Goal: Task Accomplishment & Management: Manage account settings

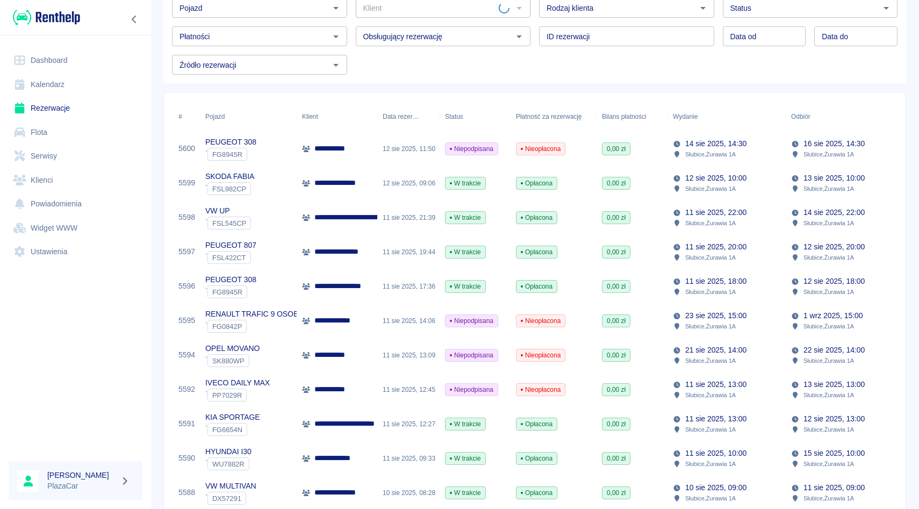
scroll to position [77, 0]
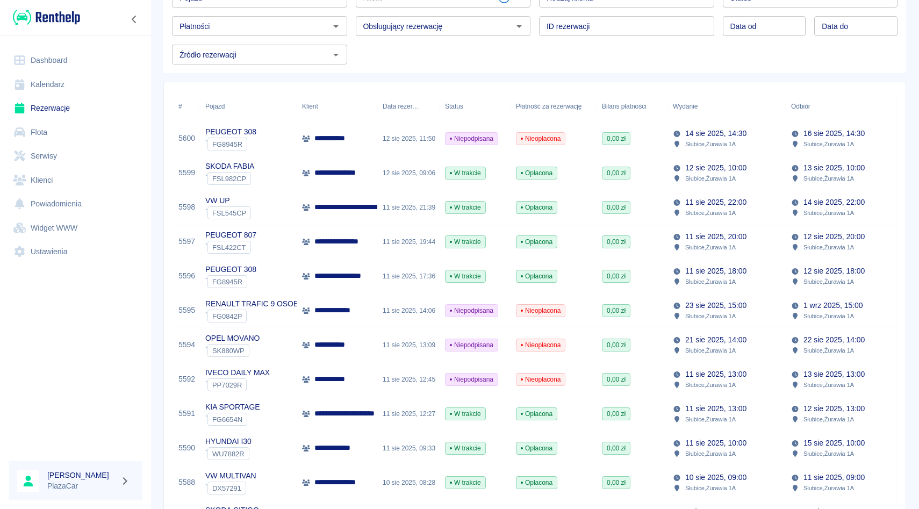
click at [89, 137] on link "Flota" at bounding box center [76, 132] width 134 height 24
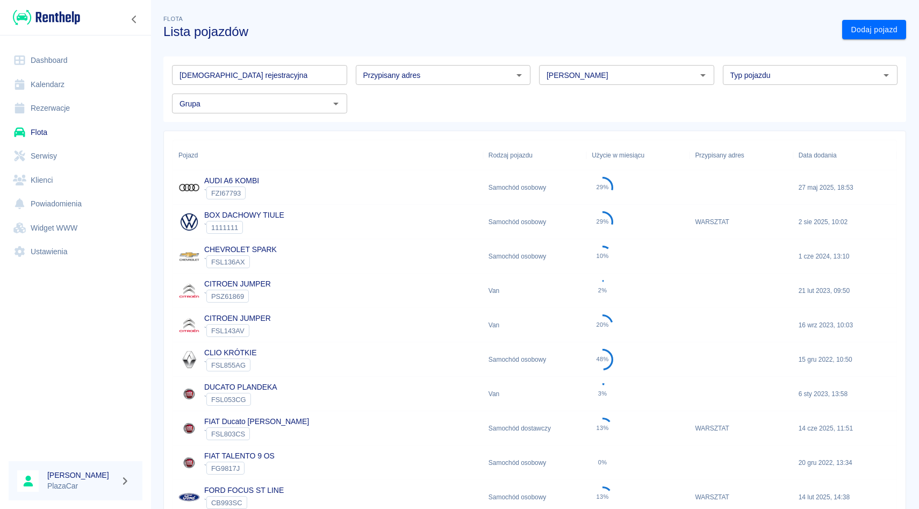
click at [52, 105] on link "Rezerwacje" at bounding box center [76, 108] width 134 height 24
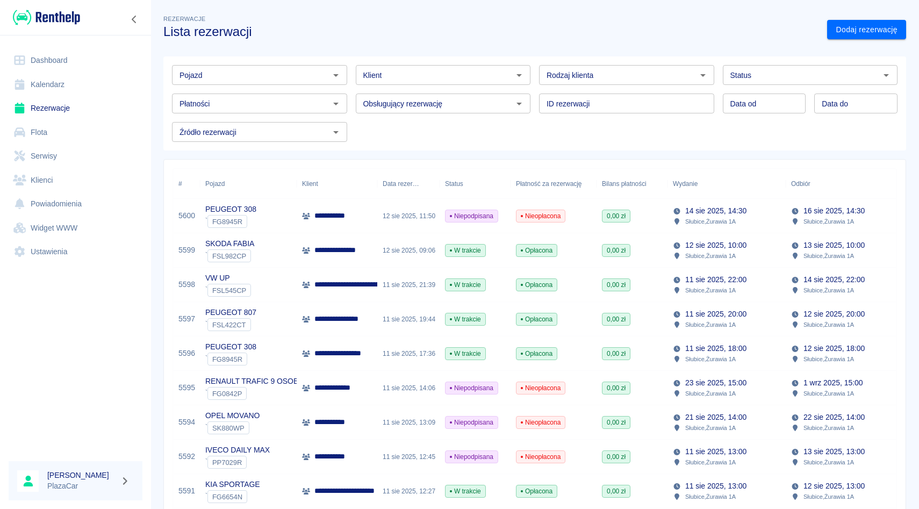
click at [536, 95] on div "ID rezerwacji ID rezerwacji" at bounding box center [623, 99] width 184 height 28
click at [301, 69] on input "Pojazd" at bounding box center [250, 74] width 151 height 13
click at [346, 92] on div "Płatności Płatności" at bounding box center [255, 99] width 184 height 28
click at [354, 117] on div "Pojazd Pojazd Klient Klient Rodzaj klienta Rodzaj klienta Status Status Płatnoś…" at bounding box center [530, 98] width 734 height 85
click at [354, 90] on div "Obsługujący rezerwację Obsługujący rezerwację" at bounding box center [439, 99] width 184 height 28
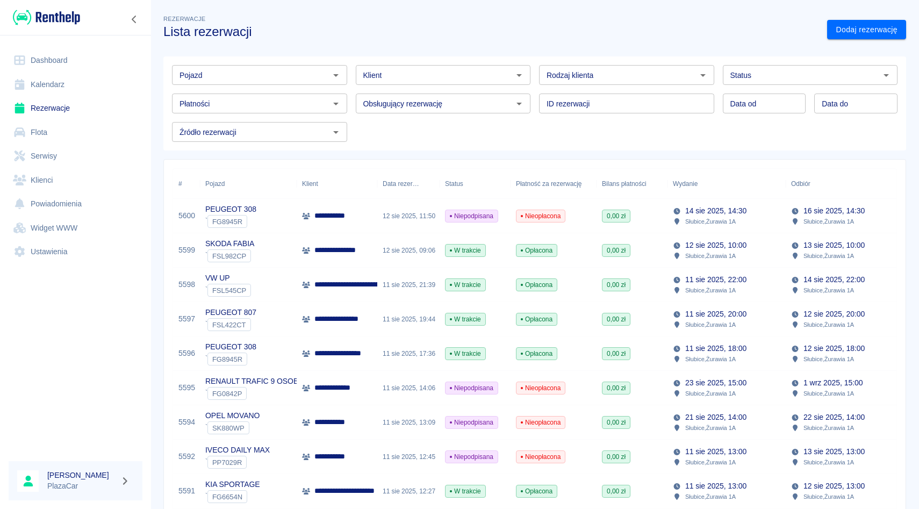
click at [531, 91] on div "ID rezerwacji ID rezerwacji" at bounding box center [623, 99] width 184 height 28
click at [447, 88] on div "Obsługujący rezerwację Obsługujący rezerwację" at bounding box center [439, 99] width 184 height 28
click at [448, 60] on div "Klient Klient" at bounding box center [439, 70] width 184 height 28
click at [534, 57] on div "Rodzaj klienta Rodzaj klienta" at bounding box center [623, 70] width 184 height 28
click at [534, 89] on div "ID rezerwacji ID rezerwacji" at bounding box center [623, 99] width 184 height 28
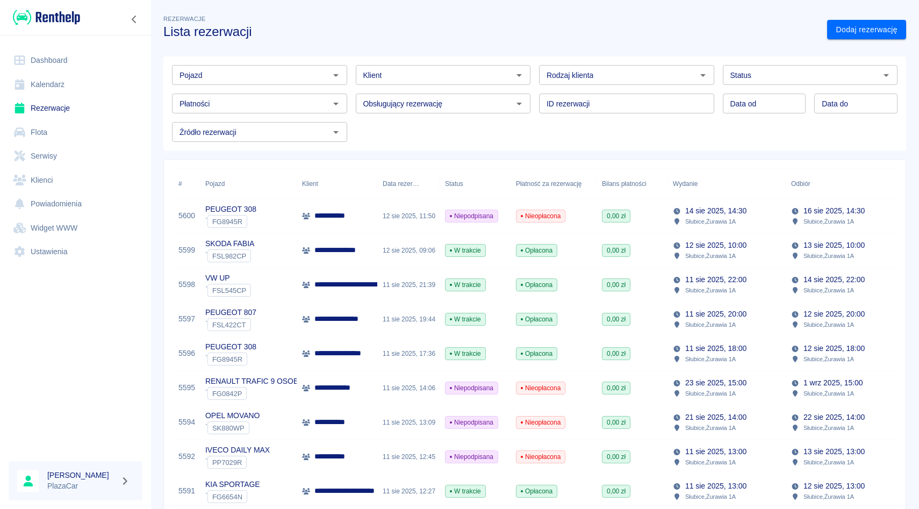
click at [439, 89] on div "Obsługujący rezerwację Obsługujący rezerwację" at bounding box center [439, 99] width 184 height 28
click at [441, 55] on div "Pojazd Pojazd Klient Klient Rodzaj klienta Rodzaj klienta Status Status Płatnoś…" at bounding box center [530, 99] width 751 height 103
click at [441, 127] on div "Pojazd Pojazd Klient Klient Rodzaj klienta Rodzaj klienta Status Status Płatnoś…" at bounding box center [530, 98] width 734 height 85
click at [442, 91] on div "Obsługujący rezerwację Obsługujący rezerwację" at bounding box center [439, 99] width 184 height 28
click at [442, 64] on div "Klient Klient" at bounding box center [439, 70] width 184 height 28
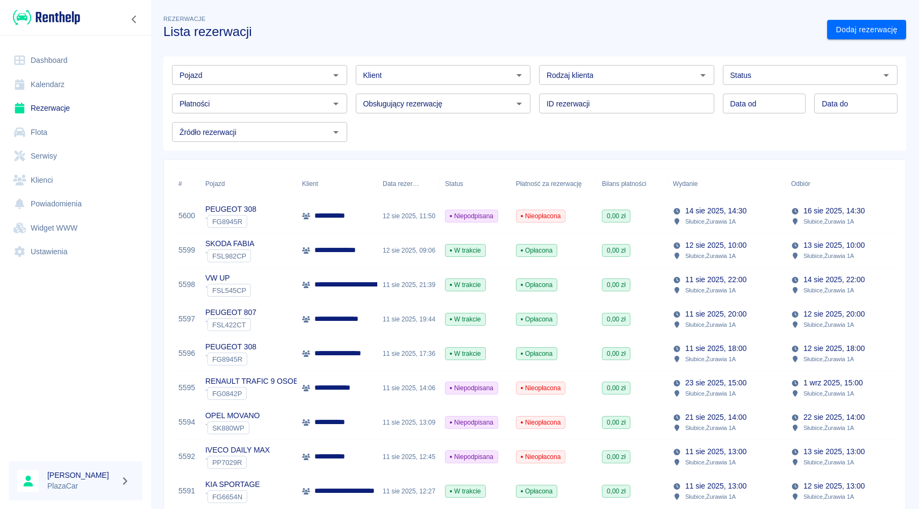
click at [537, 62] on div "Rodzaj klienta Rodzaj klienta" at bounding box center [623, 70] width 184 height 28
click at [534, 97] on div "ID rezerwacji ID rezerwacji" at bounding box center [623, 99] width 184 height 28
click at [406, 121] on div "Pojazd Pojazd Klient Klient Rodzaj klienta Rodzaj klienta Status Status Płatnoś…" at bounding box center [530, 98] width 734 height 85
click at [426, 89] on div "Obsługujący rezerwację Obsługujący rezerwację" at bounding box center [439, 99] width 184 height 28
click at [422, 61] on div "Klient Klient" at bounding box center [439, 70] width 184 height 28
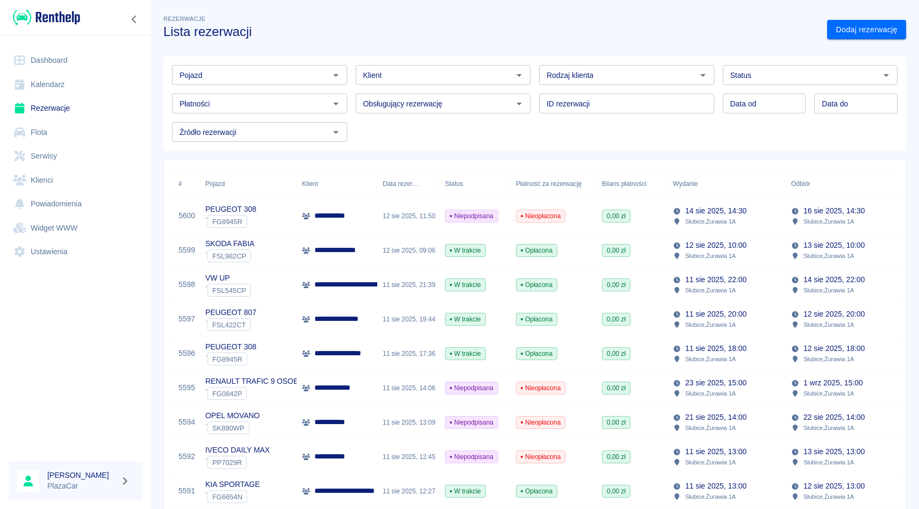
click at [537, 92] on div "ID rezerwacji ID rezerwacji" at bounding box center [623, 99] width 184 height 28
click at [441, 117] on div "Pojazd Pojazd Klient Klient Rodzaj klienta Rodzaj klienta Status Status Płatnoś…" at bounding box center [530, 98] width 734 height 85
click at [431, 88] on div "Obsługujący rezerwację Obsługujący rezerwację" at bounding box center [439, 99] width 184 height 28
click at [203, 87] on div "Płatności Płatności" at bounding box center [255, 99] width 184 height 28
click at [203, 83] on div "Pojazd" at bounding box center [259, 75] width 175 height 20
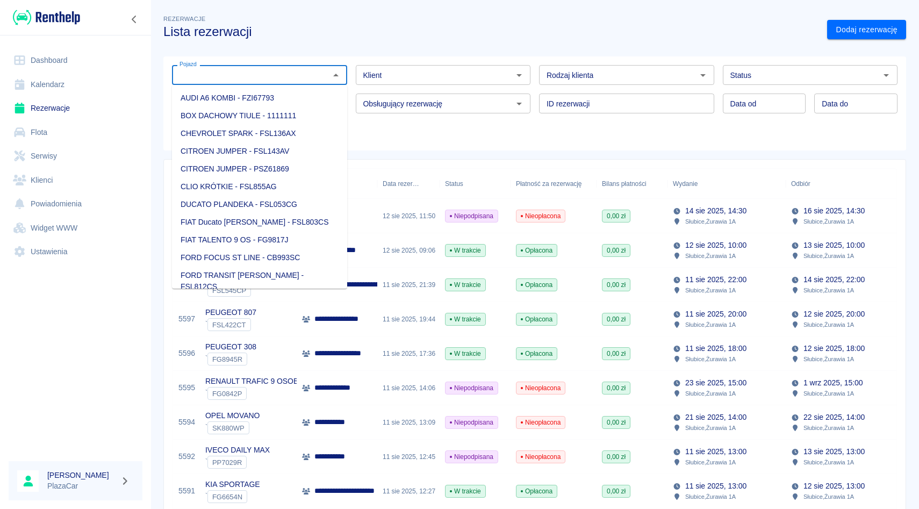
click at [82, 124] on link "Flota" at bounding box center [76, 132] width 134 height 24
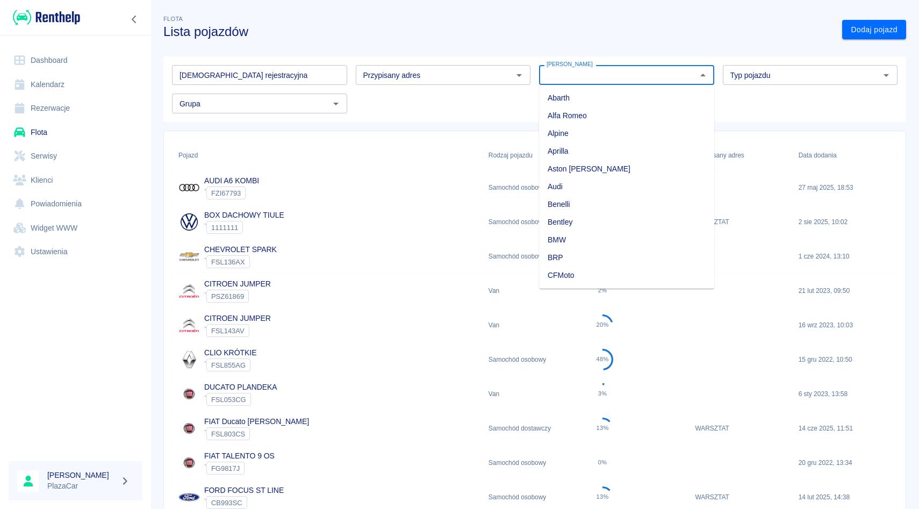
click at [563, 68] on div "[PERSON_NAME]" at bounding box center [626, 75] width 175 height 20
type input "q"
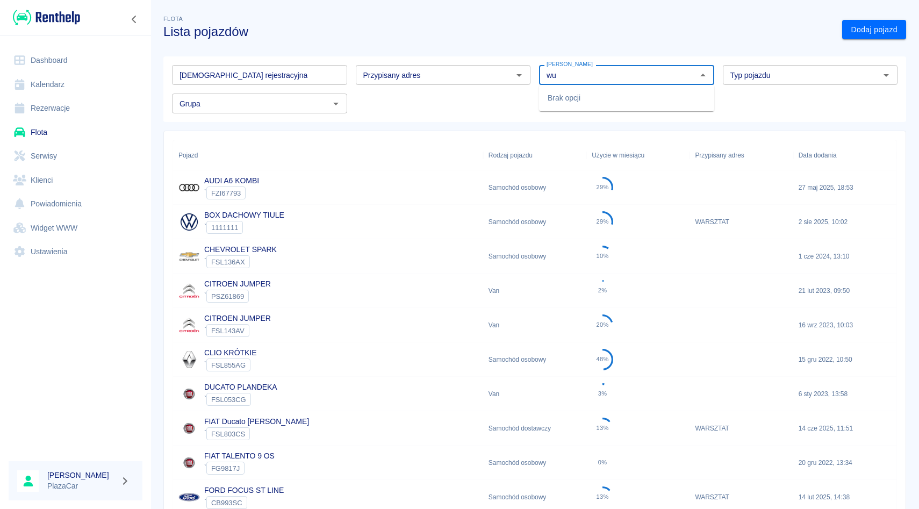
type input "w"
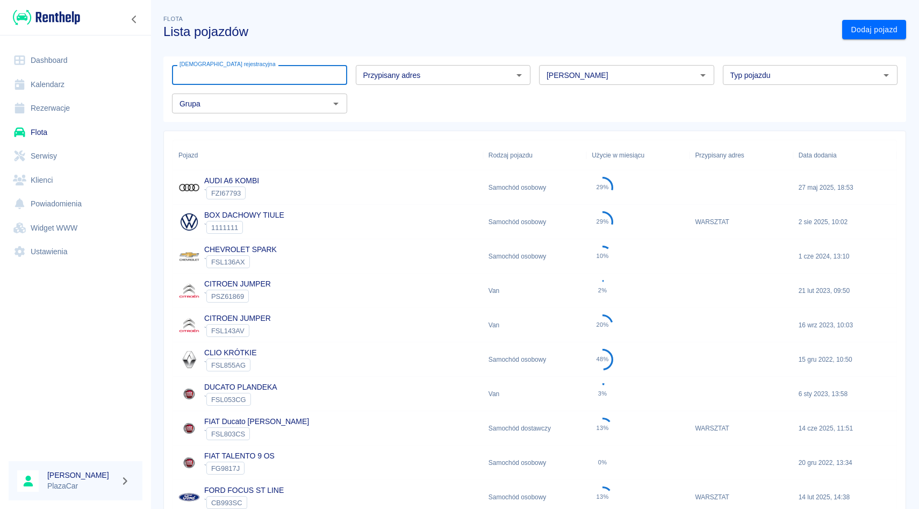
click at [306, 75] on input "[DEMOGRAPHIC_DATA] rejestracyjna" at bounding box center [259, 75] width 175 height 20
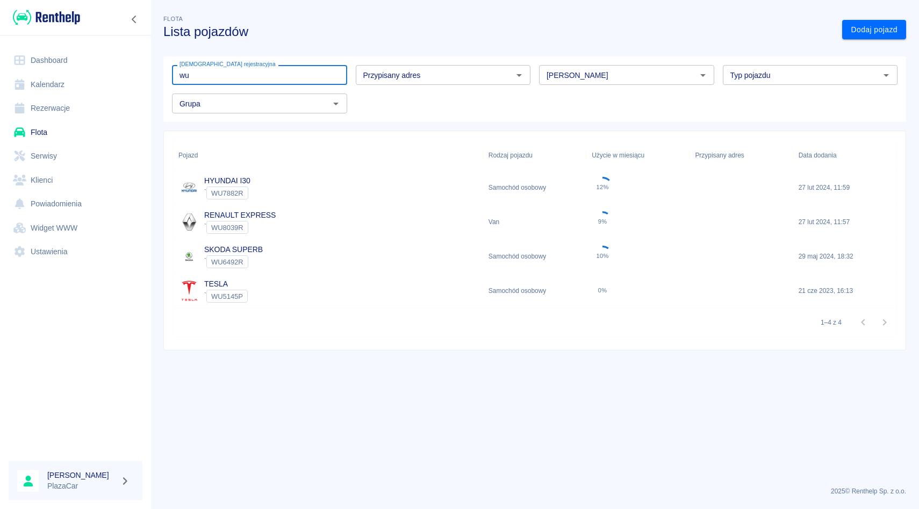
type input "wu"
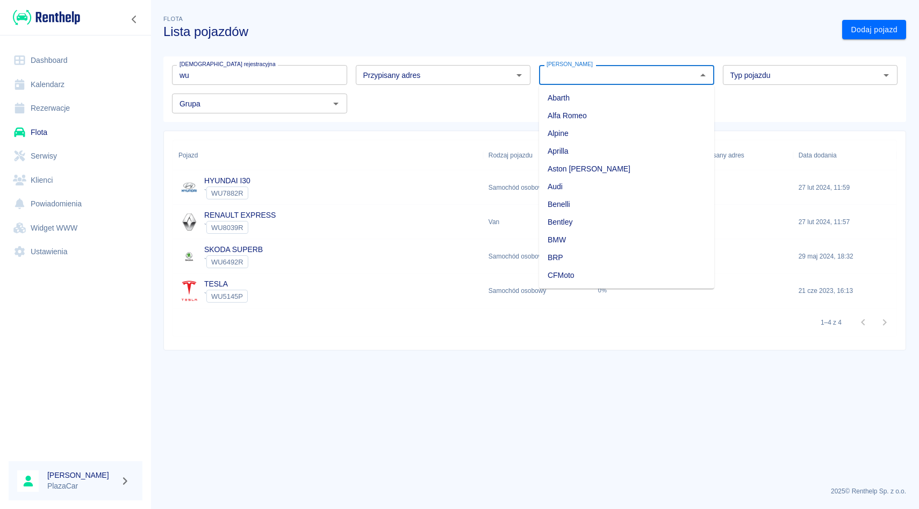
click at [598, 70] on input "[PERSON_NAME]" at bounding box center [617, 74] width 151 height 13
click at [596, 97] on li "Renault" at bounding box center [626, 98] width 175 height 18
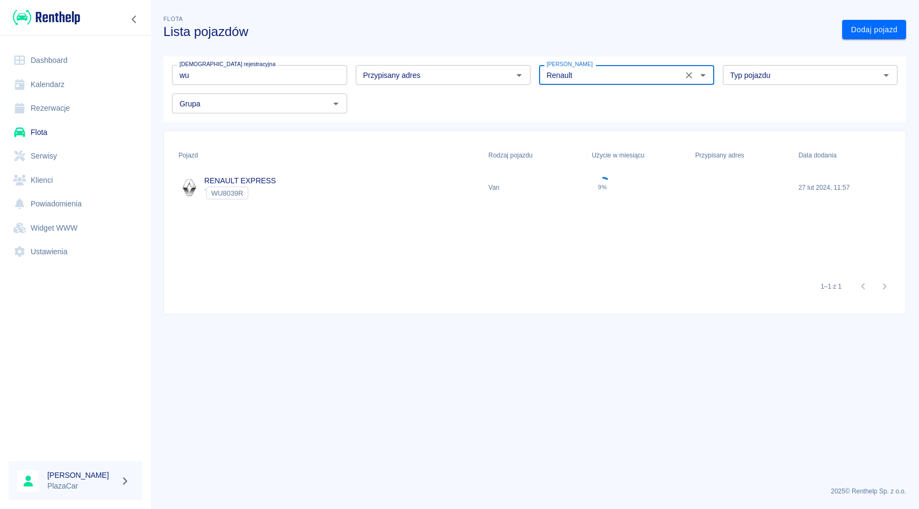
type input "Renault"
click at [311, 78] on input "wu" at bounding box center [259, 75] width 175 height 20
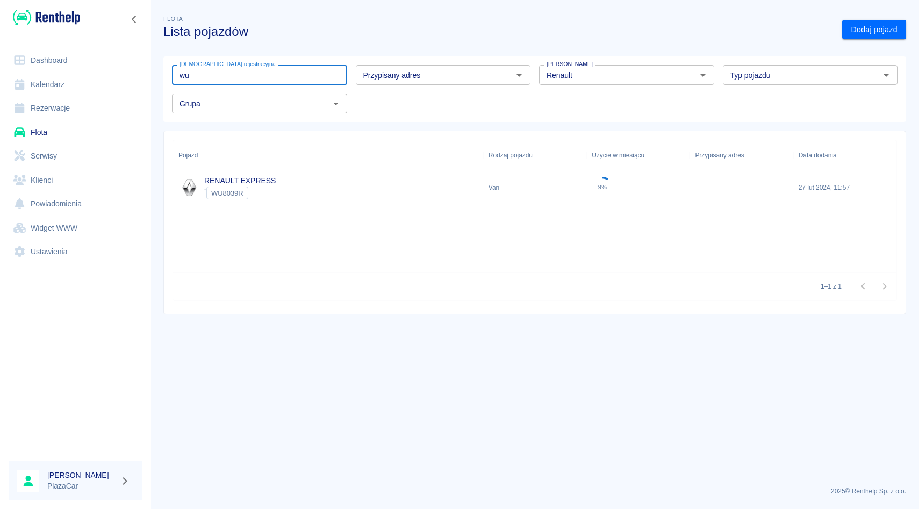
type input "w"
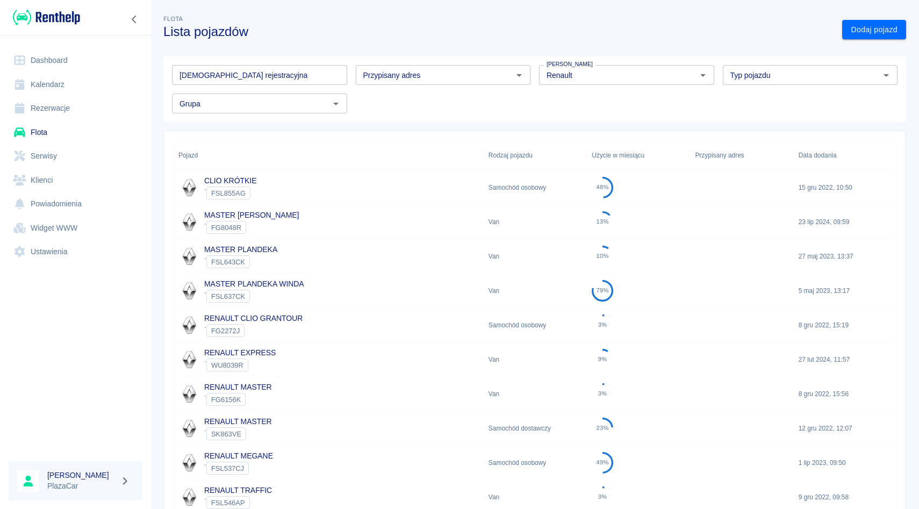
click at [446, 125] on div "Pojazd Rodzaj pojazdu Użycie w miesiącu Przypisany adres Data dodania CLIO KRÓT…" at bounding box center [530, 374] width 751 height 504
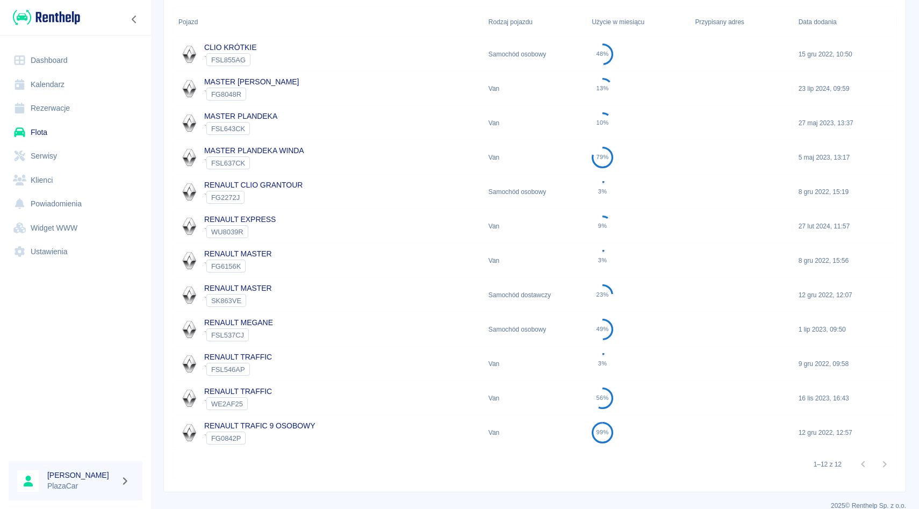
scroll to position [148, 0]
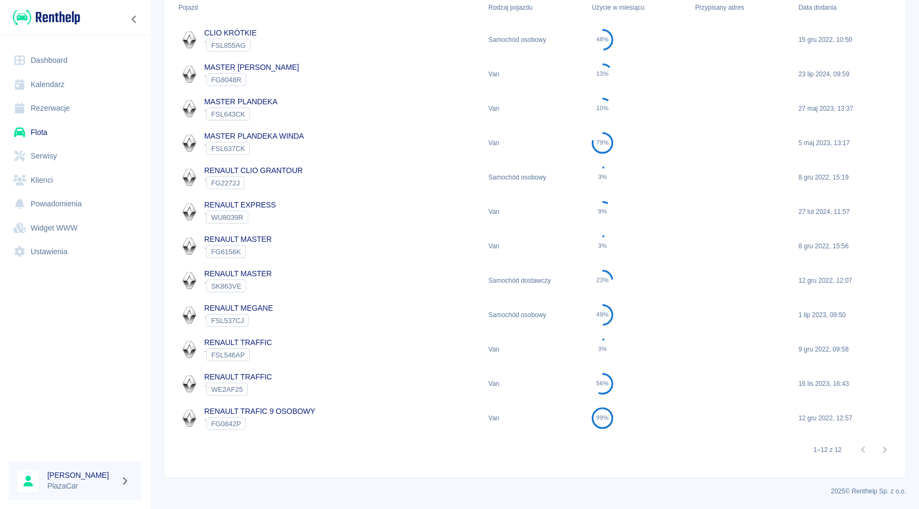
click at [292, 423] on div "` FG0842P" at bounding box center [259, 423] width 111 height 13
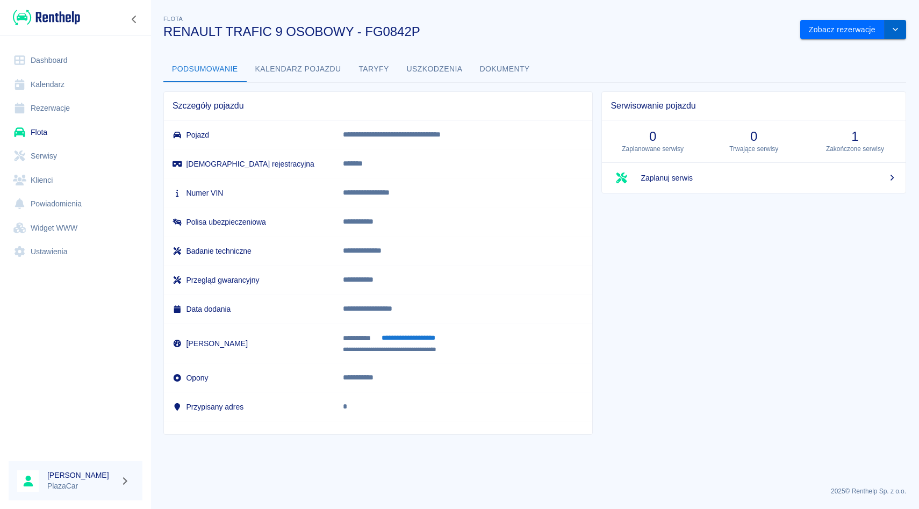
click at [899, 31] on icon "drop-down" at bounding box center [895, 29] width 9 height 7
click at [851, 51] on li "Zaktualizuj dane pojazdu" at bounding box center [854, 53] width 100 height 18
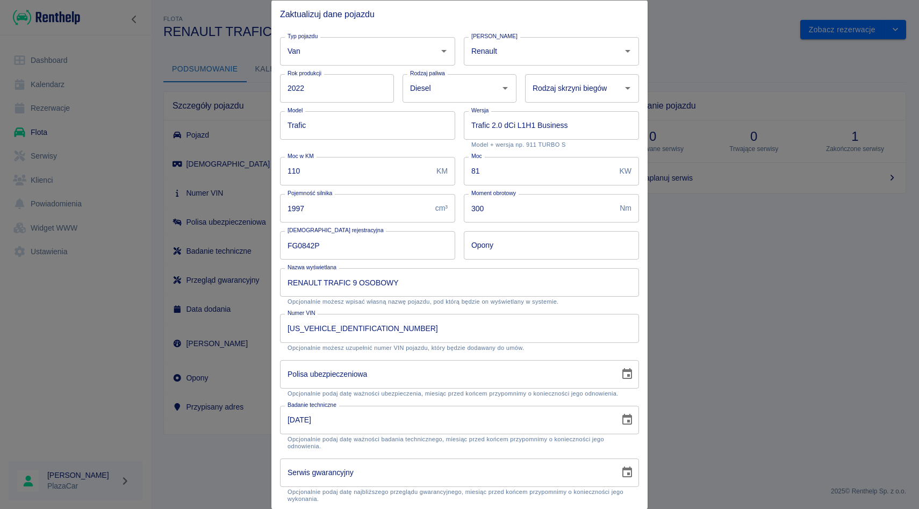
click at [655, 88] on div at bounding box center [459, 254] width 919 height 509
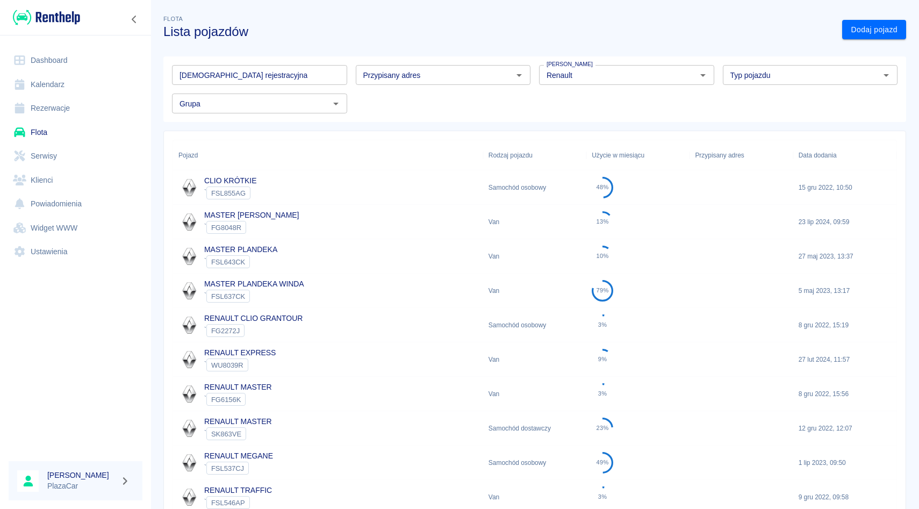
scroll to position [148, 0]
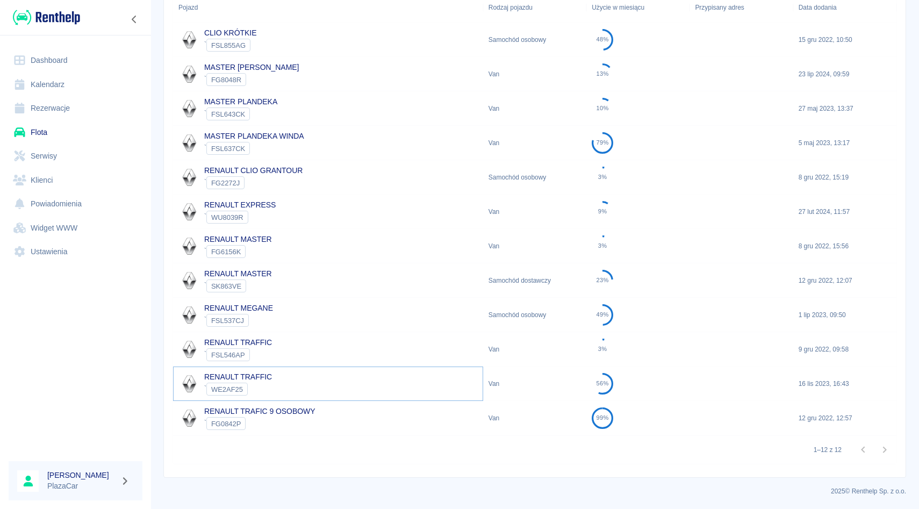
click at [243, 375] on link "RENAULT TRAFFIC" at bounding box center [238, 376] width 68 height 9
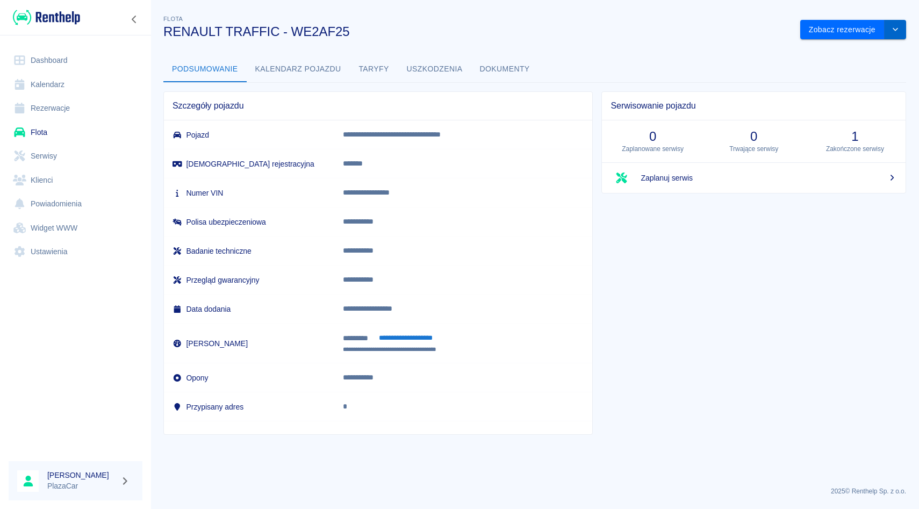
click at [898, 31] on icon "drop-down" at bounding box center [895, 29] width 9 height 7
click at [851, 48] on li "Zaktualizuj dane pojazdu" at bounding box center [854, 53] width 100 height 18
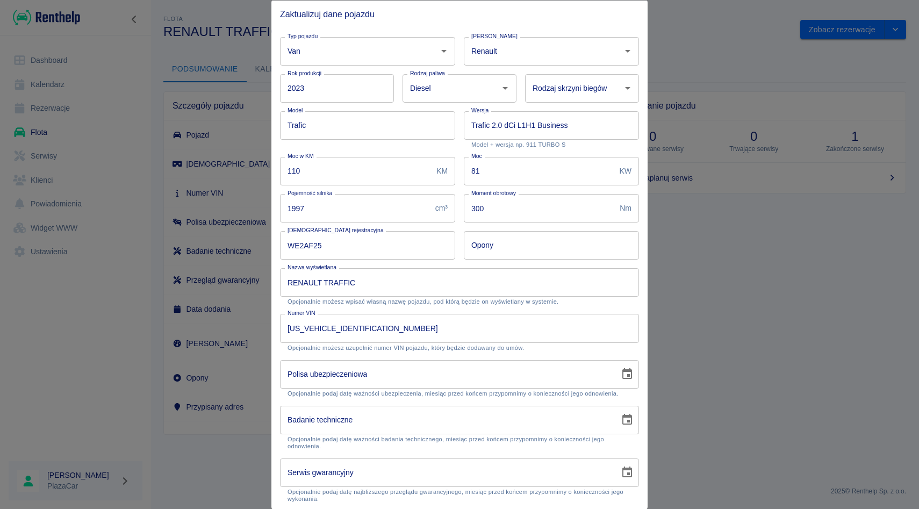
scroll to position [22, 0]
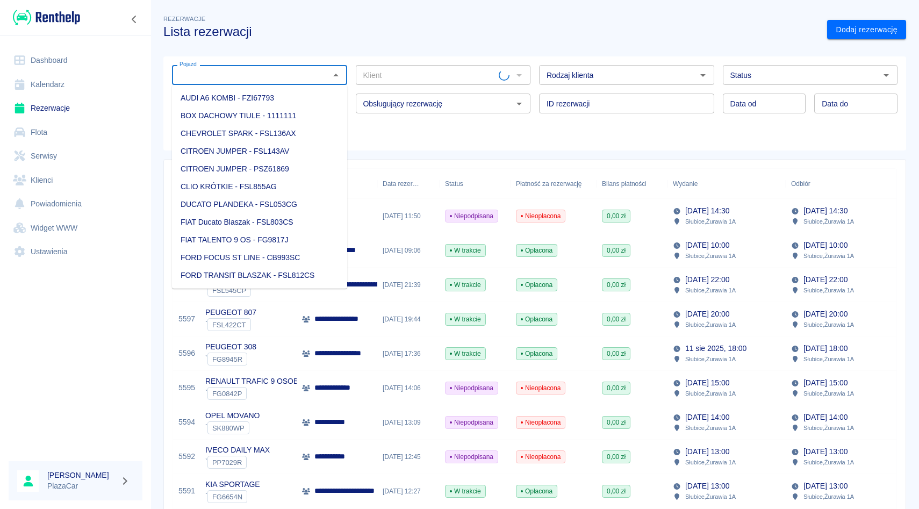
click at [247, 71] on input "Pojazd" at bounding box center [250, 74] width 151 height 13
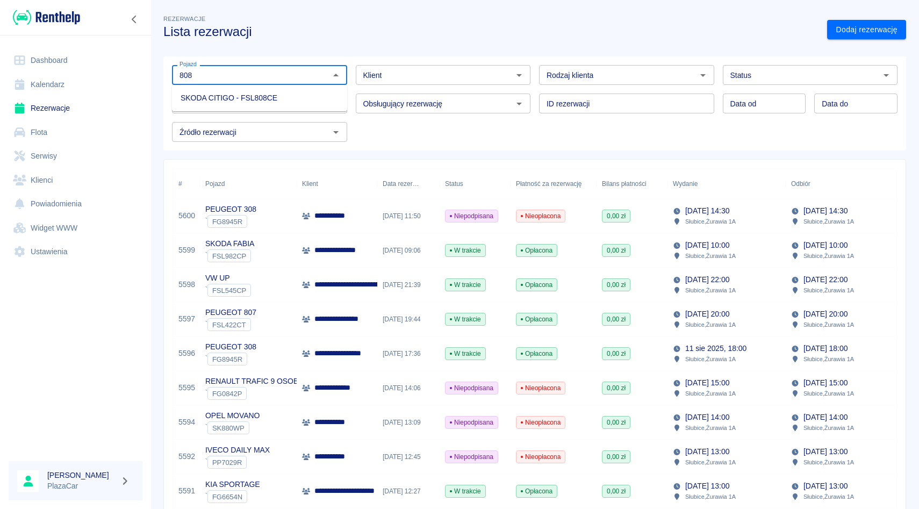
click at [242, 105] on li "SKODA CITIGO - FSL808CE" at bounding box center [259, 98] width 175 height 18
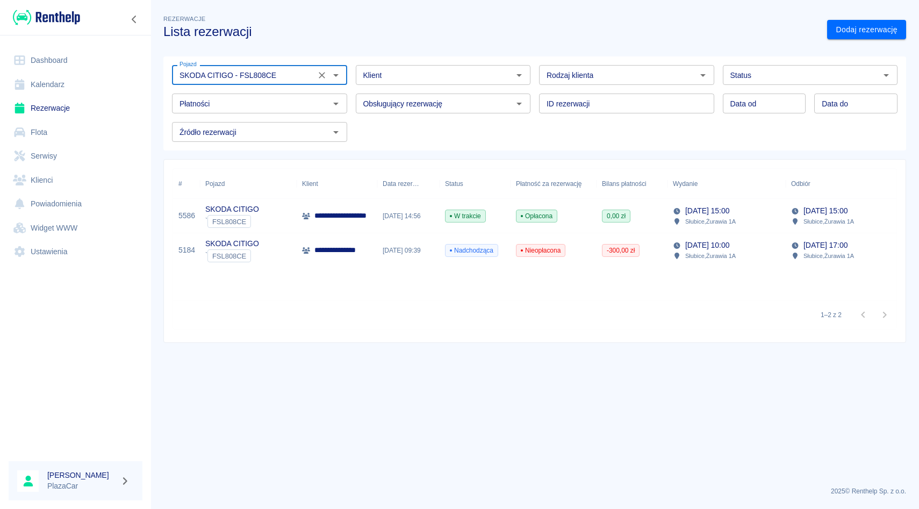
type input "SKODA CITIGO - FSL808CE"
click at [611, 210] on div "0,00 zł" at bounding box center [616, 216] width 28 height 13
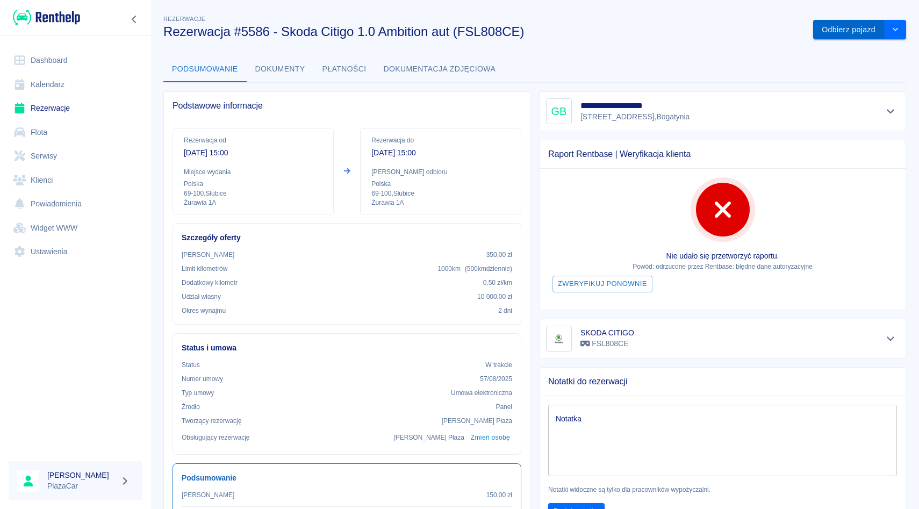
click at [842, 33] on button "Odbierz pojazd" at bounding box center [848, 30] width 71 height 20
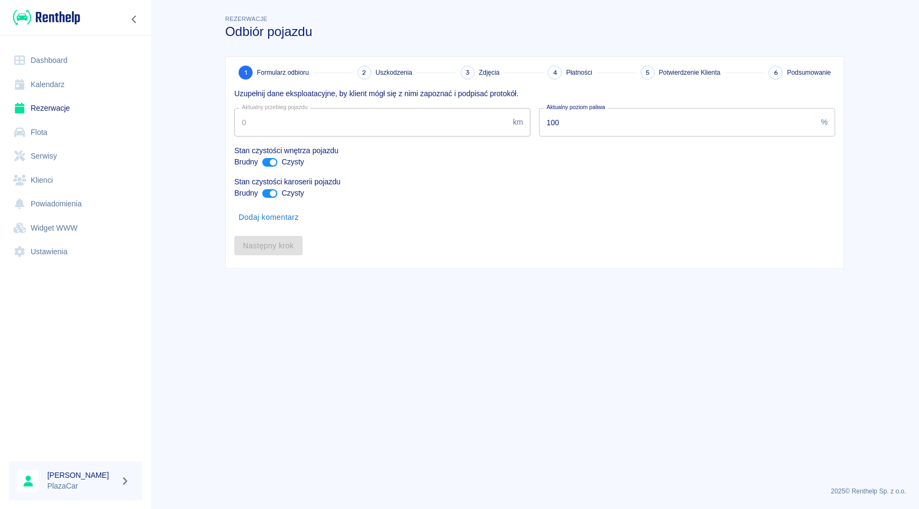
type input "259696"
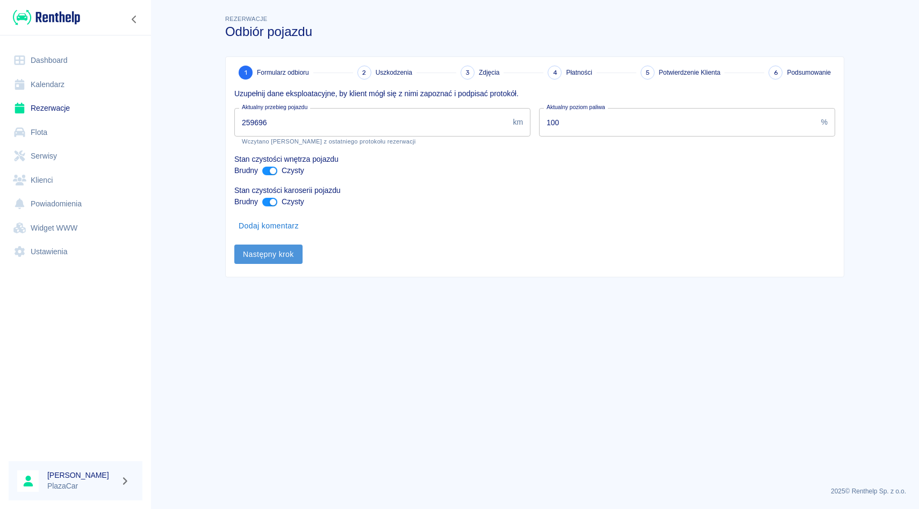
click at [267, 263] on button "Następny krok" at bounding box center [268, 255] width 68 height 20
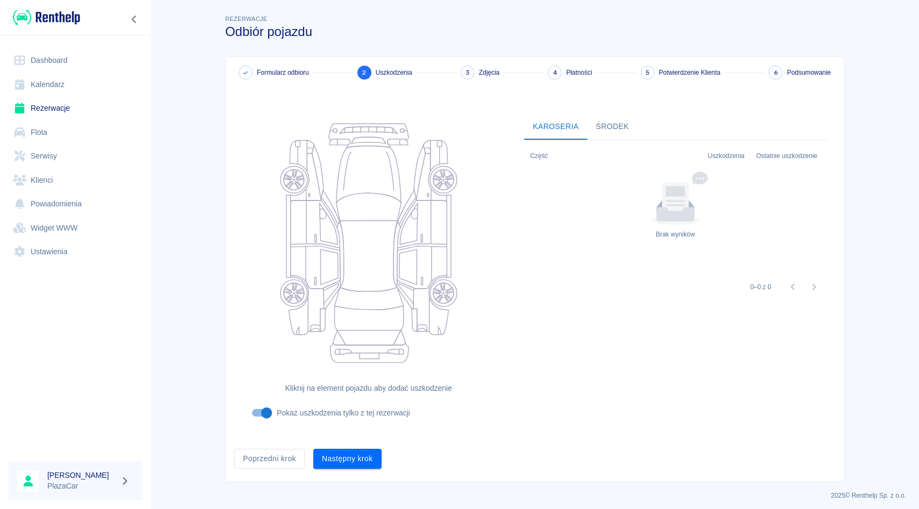
click at [348, 445] on div "Następny krok" at bounding box center [343, 454] width 77 height 28
click at [345, 460] on button "Następny krok" at bounding box center [347, 459] width 68 height 20
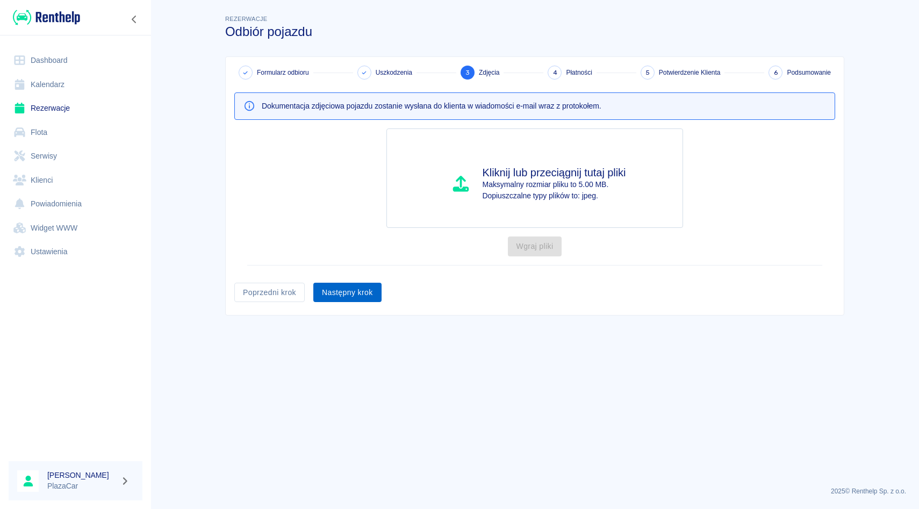
click at [341, 285] on button "Następny krok" at bounding box center [347, 293] width 68 height 20
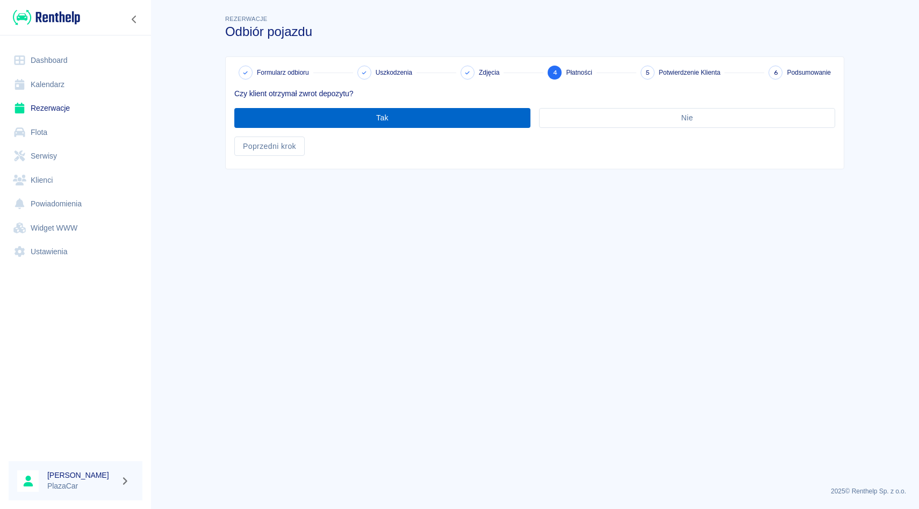
click at [408, 121] on button "Tak" at bounding box center [382, 118] width 296 height 20
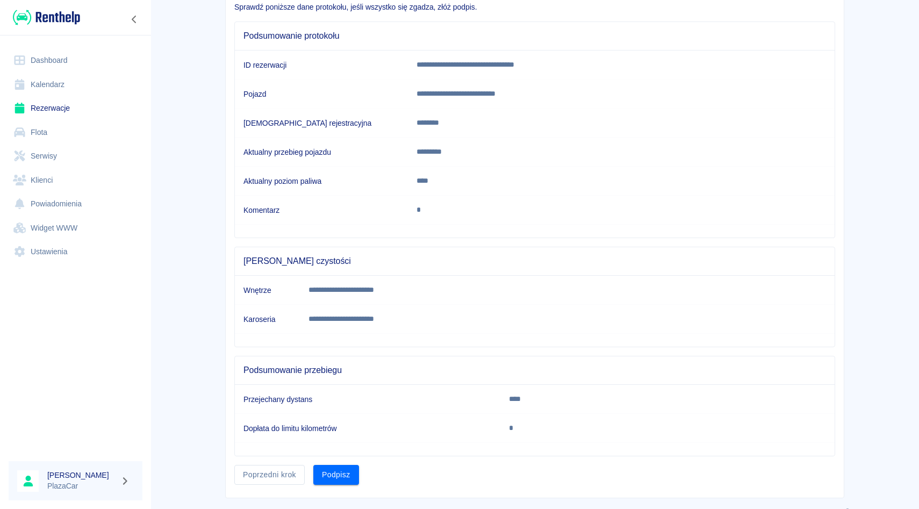
scroll to position [106, 0]
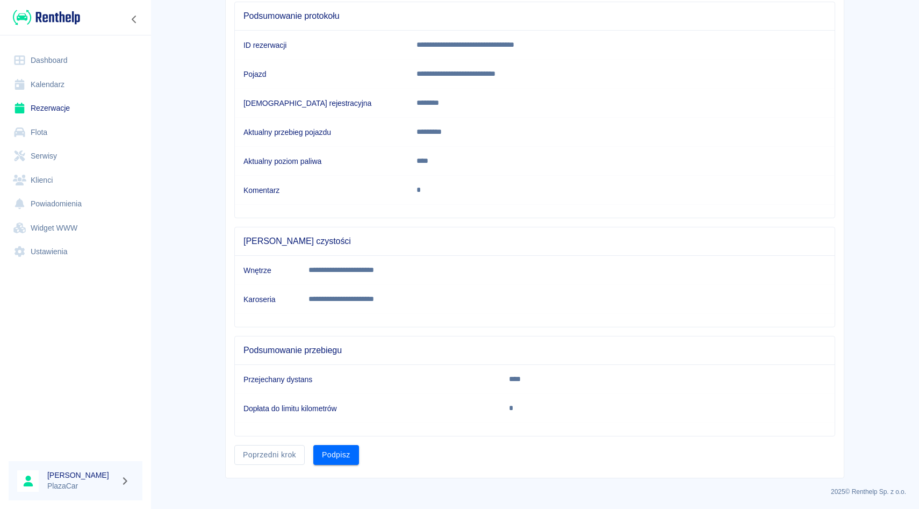
click at [332, 469] on div "**********" at bounding box center [535, 214] width 618 height 527
click at [339, 460] on button "Podpisz" at bounding box center [336, 455] width 46 height 20
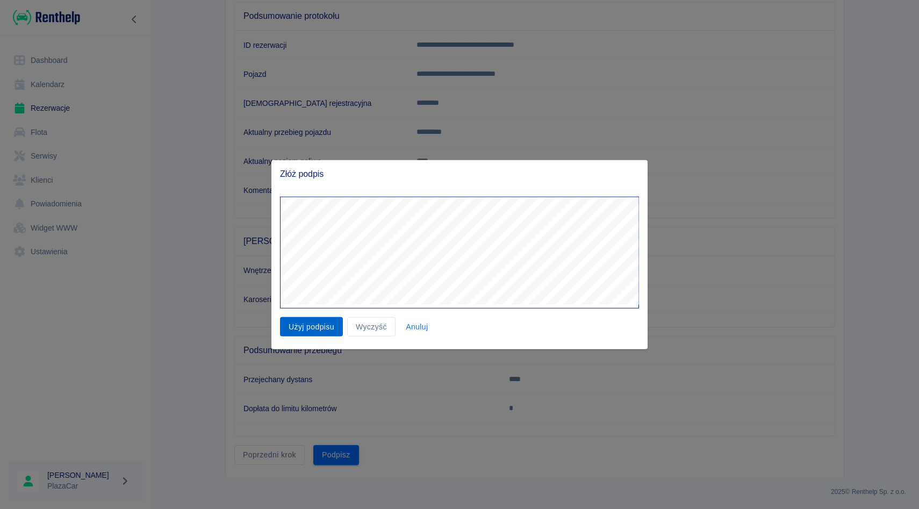
click at [318, 321] on button "Użyj podpisu" at bounding box center [311, 327] width 63 height 20
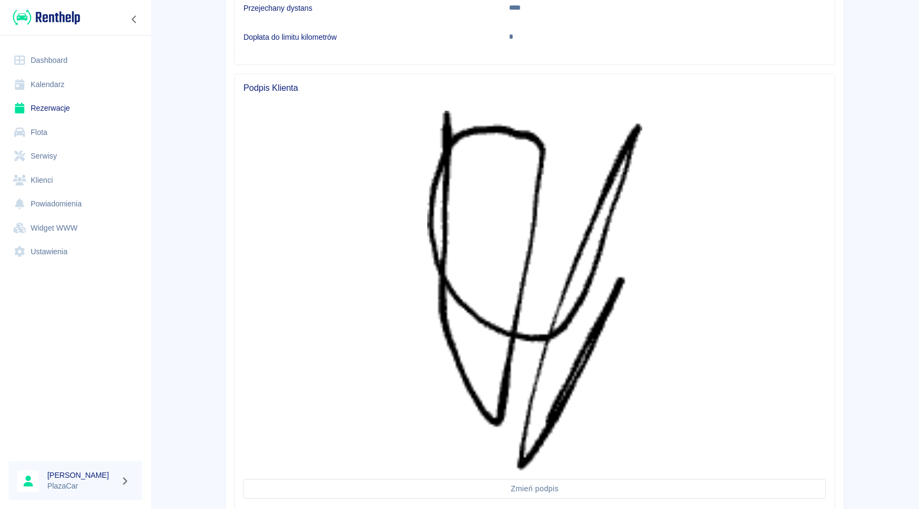
scroll to position [554, 0]
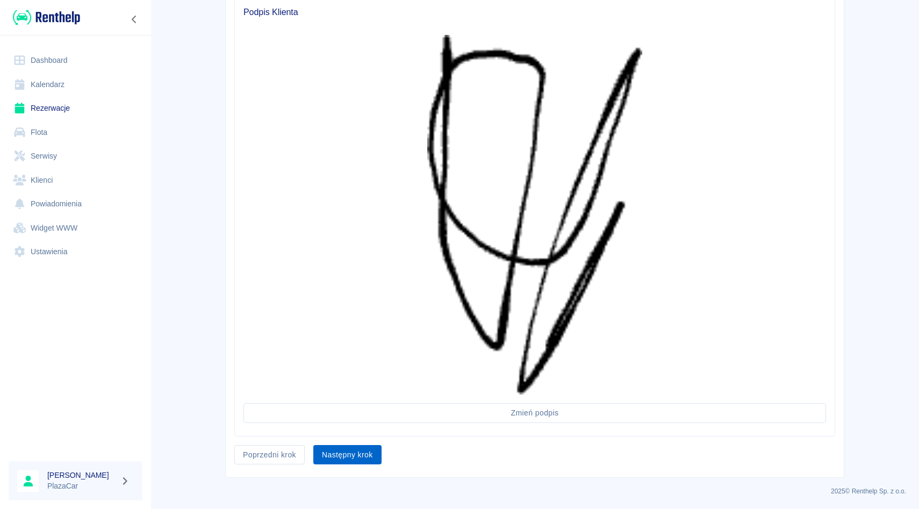
click at [366, 460] on button "Następny krok" at bounding box center [347, 455] width 68 height 20
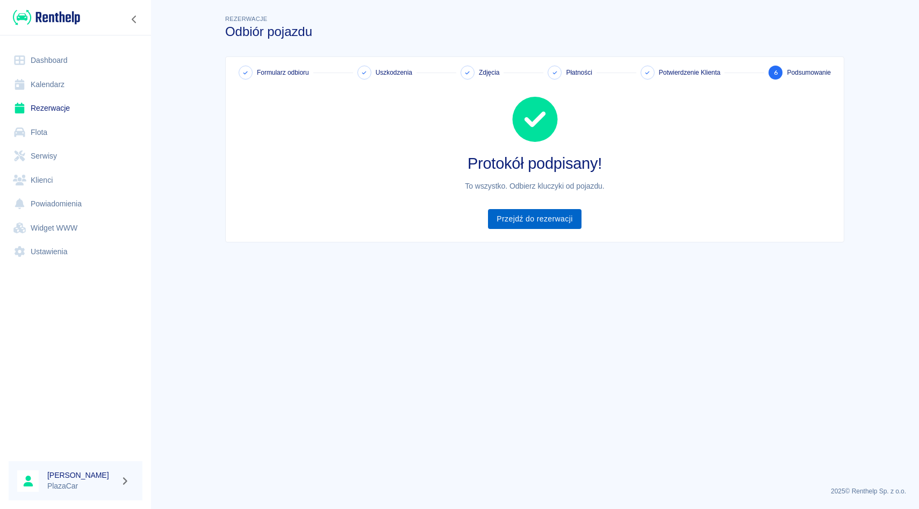
click at [550, 211] on link "Przejdź do rezerwacji" at bounding box center [534, 219] width 93 height 20
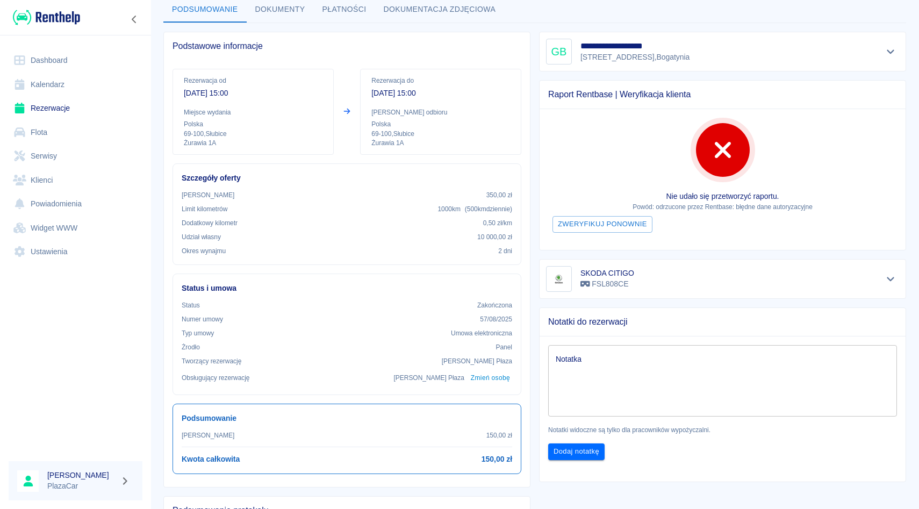
scroll to position [59, 0]
click at [894, 279] on icon "Pokaż szczegóły" at bounding box center [891, 280] width 12 height 10
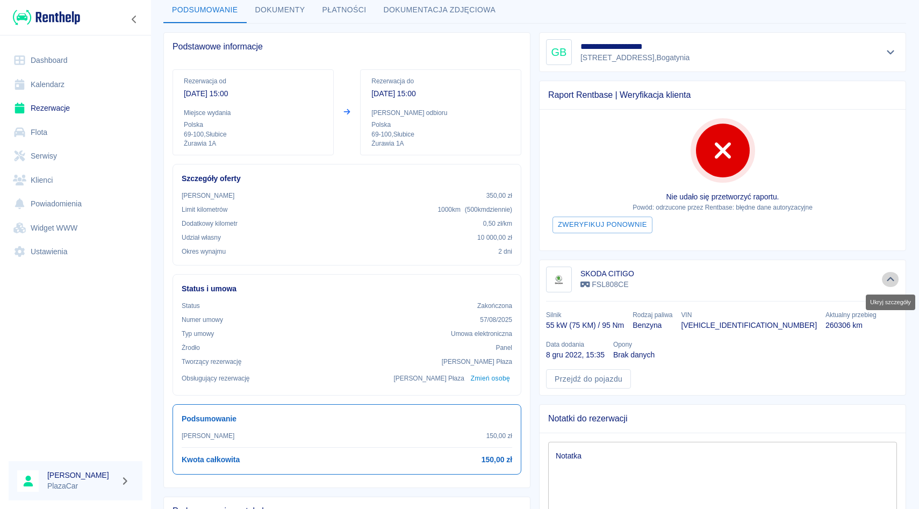
click at [893, 277] on icon "Ukryj szczegóły" at bounding box center [891, 280] width 12 height 10
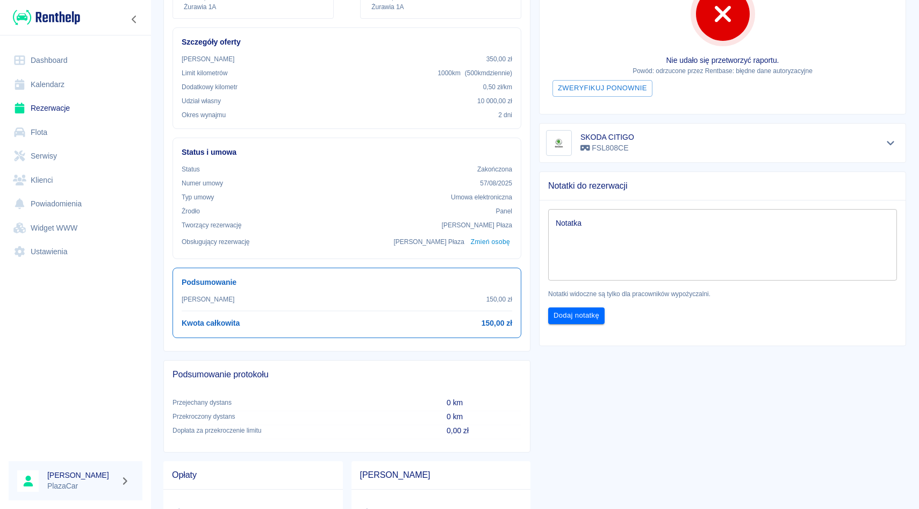
scroll to position [0, 0]
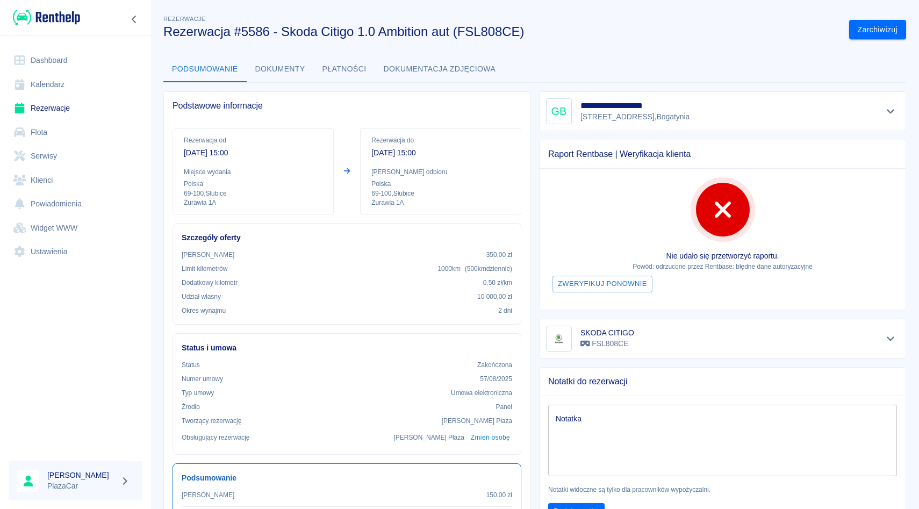
click at [44, 127] on link "Flota" at bounding box center [76, 132] width 134 height 24
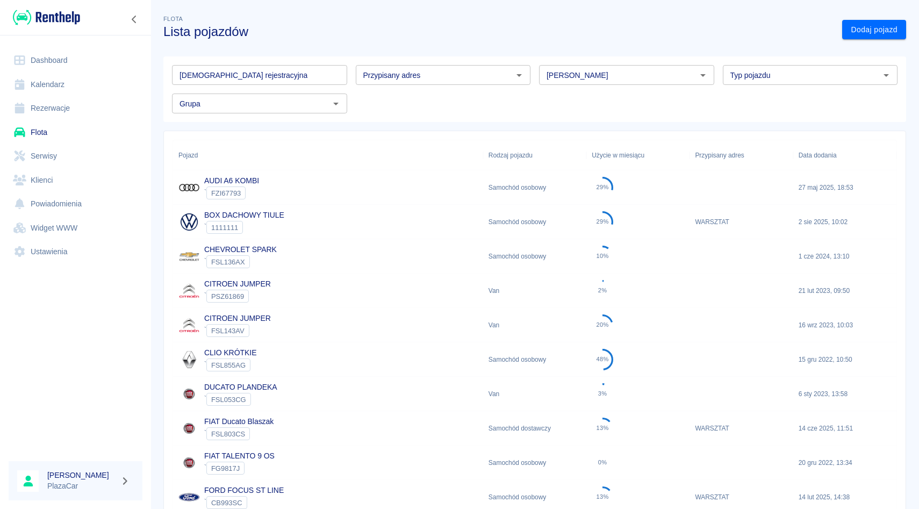
click at [560, 65] on div "[PERSON_NAME]" at bounding box center [623, 70] width 184 height 28
click at [560, 65] on div "[PERSON_NAME]" at bounding box center [626, 75] width 175 height 20
click at [562, 101] on li "Peugeot" at bounding box center [626, 98] width 175 height 18
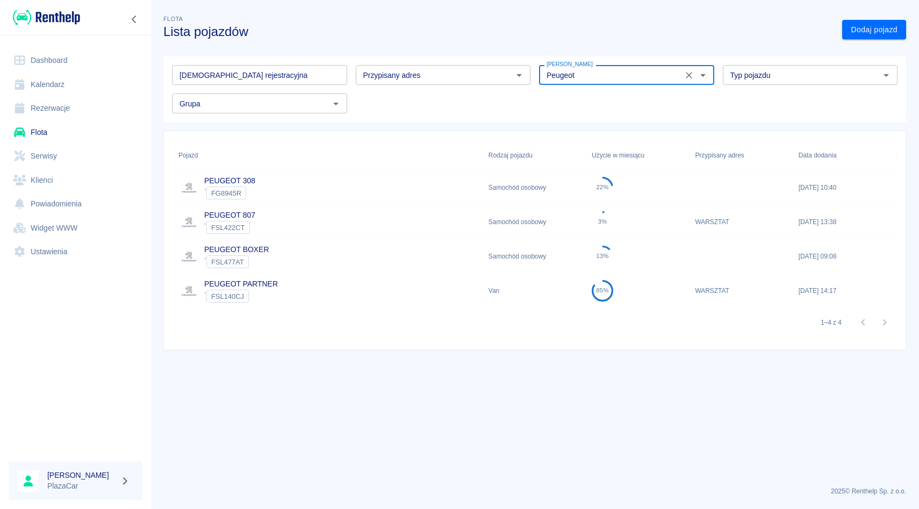
type input "Peugeot"
click at [279, 219] on div "PEUGEOT 807 ` FSL422CT" at bounding box center [328, 222] width 310 height 34
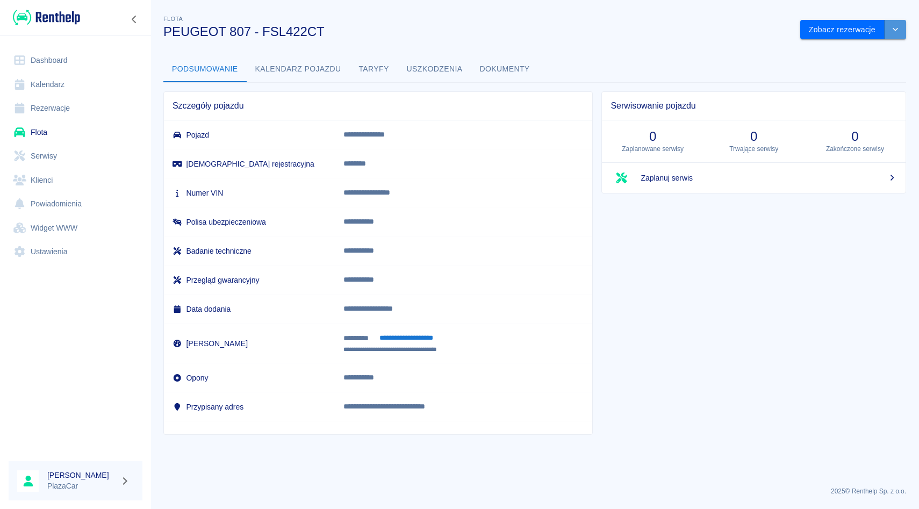
click at [899, 36] on button "drop-down" at bounding box center [896, 30] width 22 height 20
click at [861, 45] on li "Zaktualizuj dane pojazdu" at bounding box center [854, 53] width 100 height 18
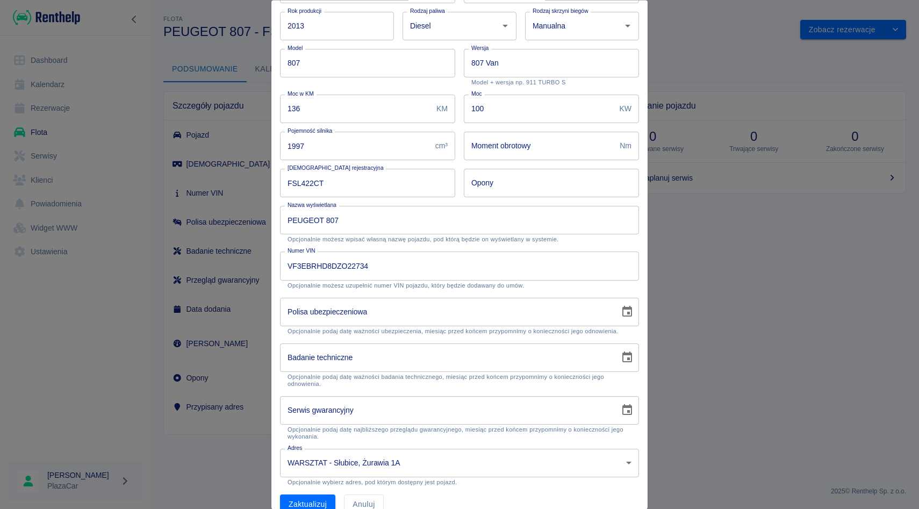
scroll to position [80, 0]
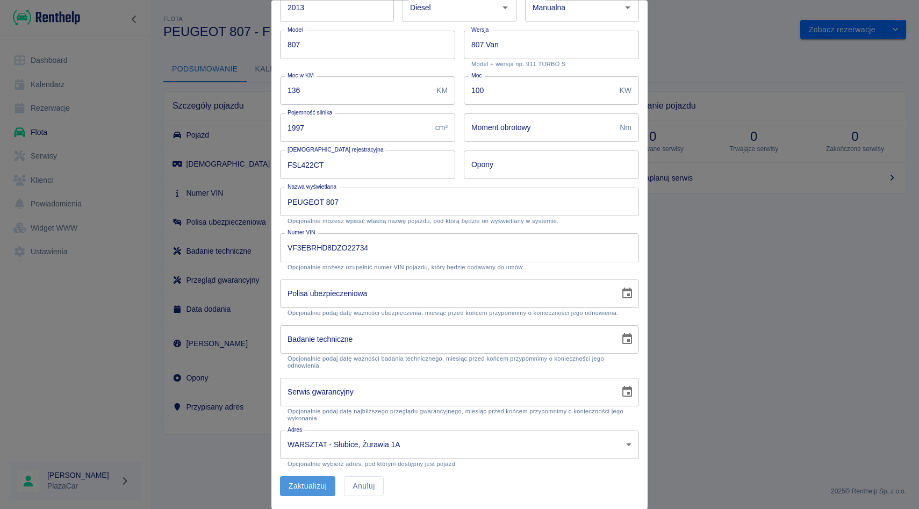
click at [291, 481] on button "Zaktualizuj" at bounding box center [307, 487] width 55 height 20
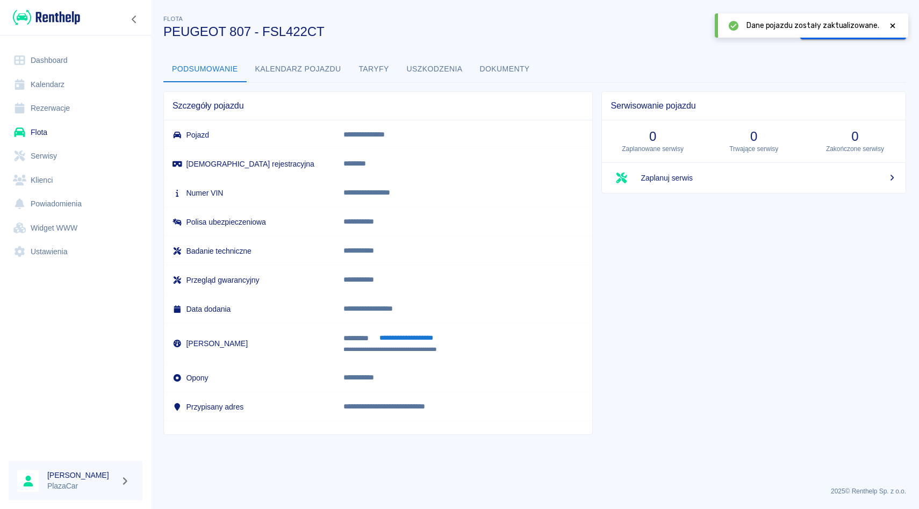
click at [892, 27] on icon at bounding box center [893, 26] width 10 height 8
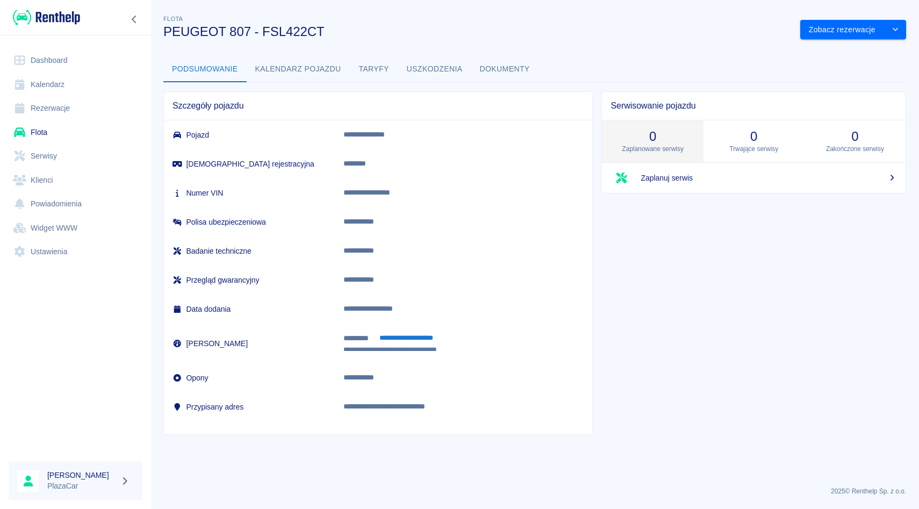
drag, startPoint x: 531, startPoint y: 189, endPoint x: 698, endPoint y: 133, distance: 175.8
click at [542, 180] on td "**********" at bounding box center [463, 192] width 257 height 29
click at [876, 76] on div "Podsumowanie Kalendarz pojazdu Taryfy Uszkodzenia Dokumenty" at bounding box center [534, 69] width 743 height 26
drag, startPoint x: 876, startPoint y: 76, endPoint x: 713, endPoint y: 78, distance: 162.3
click at [718, 77] on div "Podsumowanie Kalendarz pojazdu Taryfy Uszkodzenia Dokumenty" at bounding box center [534, 69] width 743 height 26
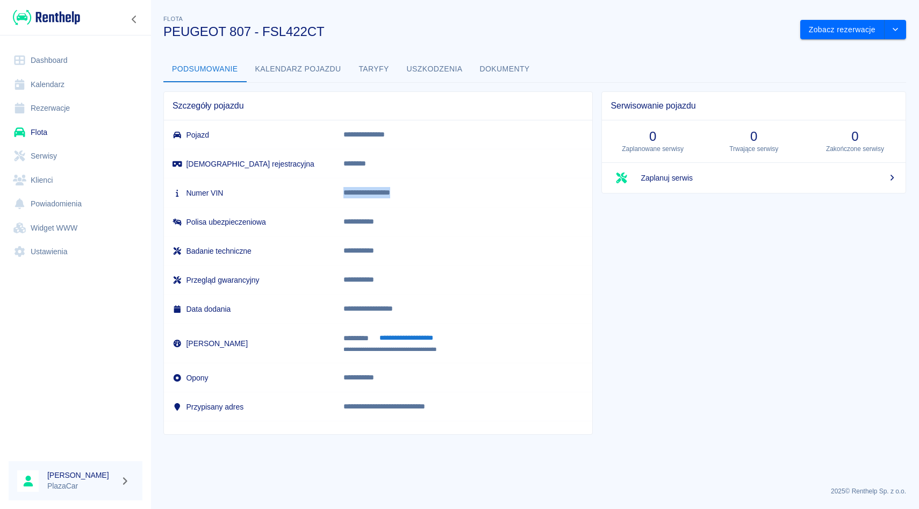
drag, startPoint x: 360, startPoint y: 190, endPoint x: 480, endPoint y: 201, distance: 120.4
click at [480, 201] on td "**********" at bounding box center [463, 192] width 257 height 29
drag, startPoint x: 443, startPoint y: 198, endPoint x: 362, endPoint y: 196, distance: 81.2
click at [362, 196] on p "**********" at bounding box center [454, 192] width 222 height 11
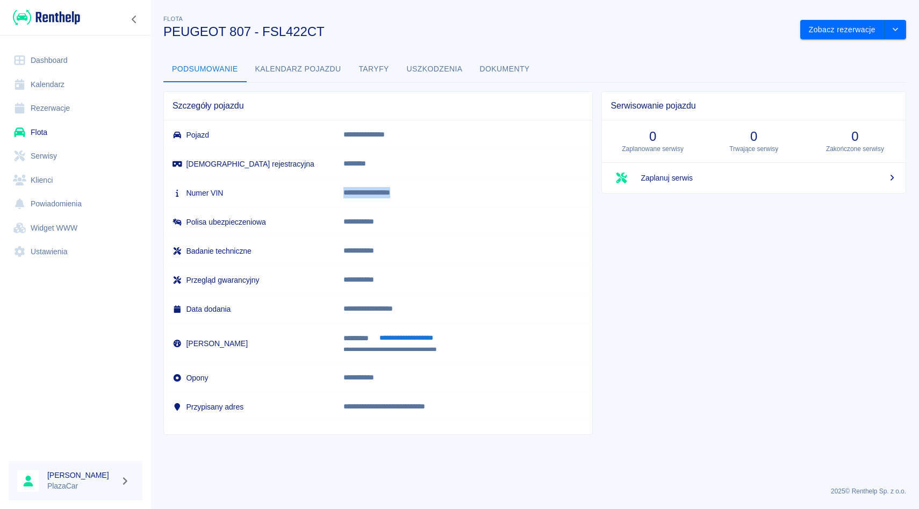
click at [362, 196] on p "**********" at bounding box center [454, 192] width 222 height 11
drag, startPoint x: 362, startPoint y: 196, endPoint x: 517, endPoint y: 192, distance: 154.9
click at [517, 192] on p "**********" at bounding box center [454, 192] width 222 height 11
drag, startPoint x: 361, startPoint y: 191, endPoint x: 483, endPoint y: 212, distance: 124.2
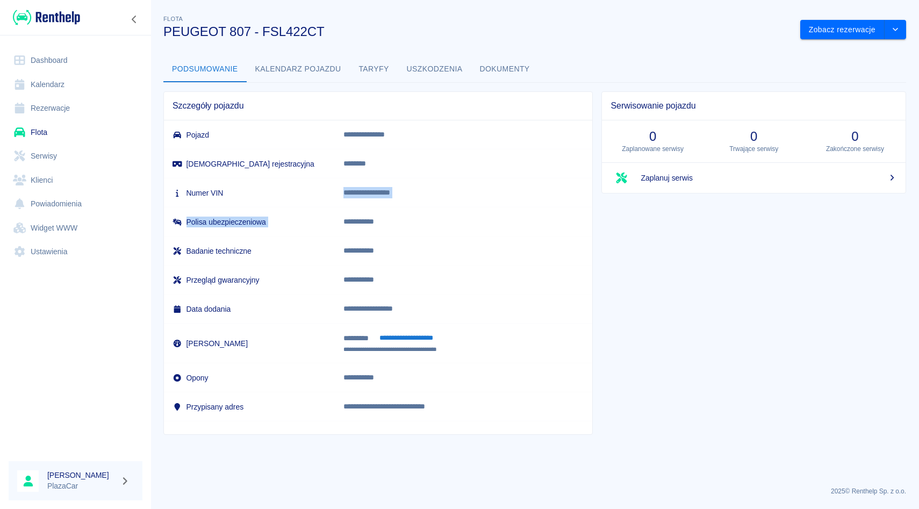
click at [483, 212] on tbody "**********" at bounding box center [378, 270] width 428 height 301
click at [483, 212] on td "**********" at bounding box center [463, 221] width 257 height 29
drag, startPoint x: 357, startPoint y: 192, endPoint x: 485, endPoint y: 200, distance: 128.2
click at [485, 200] on td "**********" at bounding box center [463, 192] width 257 height 29
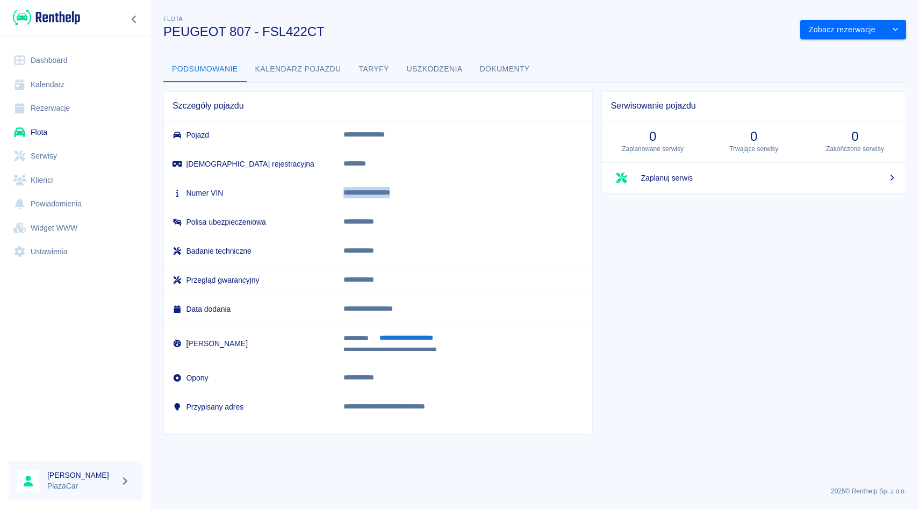
drag, startPoint x: 360, startPoint y: 194, endPoint x: 452, endPoint y: 195, distance: 91.9
click at [451, 195] on td "**********" at bounding box center [463, 192] width 257 height 29
click at [452, 195] on p "**********" at bounding box center [454, 192] width 222 height 11
click at [23, 114] on link "Rezerwacje" at bounding box center [76, 108] width 134 height 24
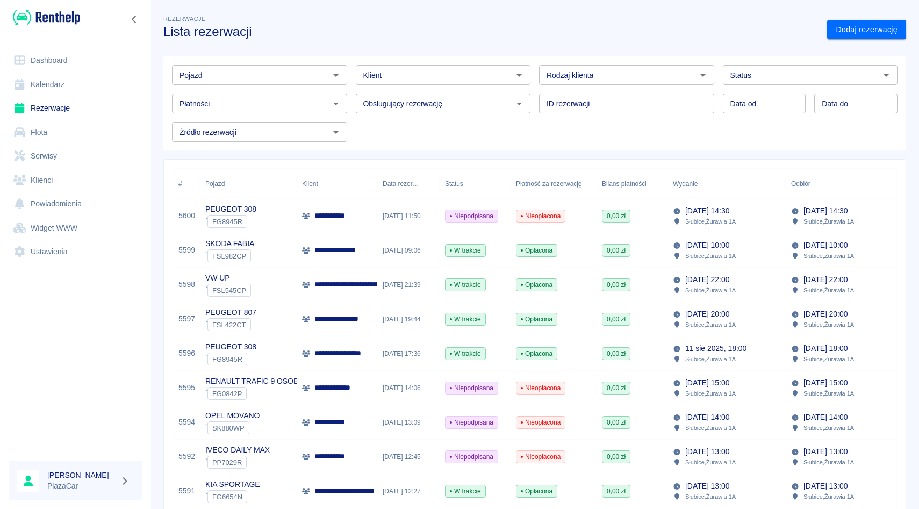
click at [350, 88] on div "Obsługujący rezerwację Obsługujący rezerwację" at bounding box center [439, 99] width 184 height 28
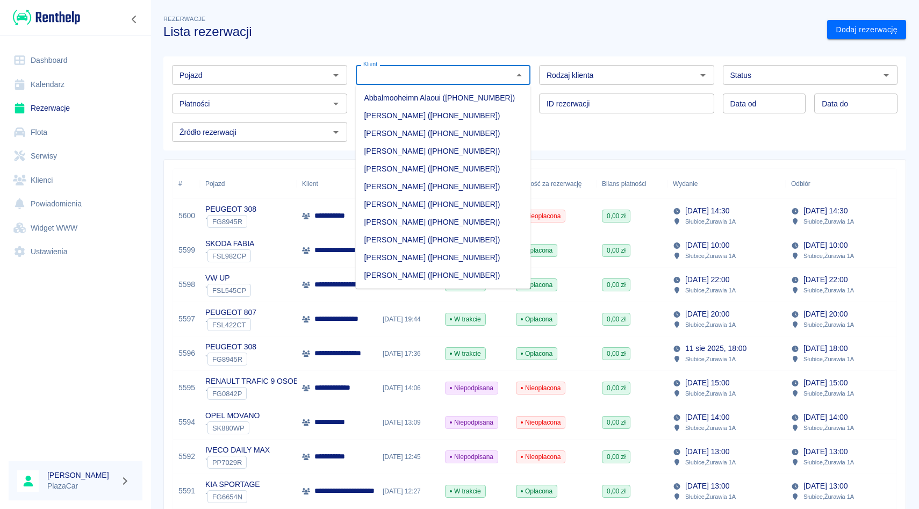
click at [376, 80] on input "Klient" at bounding box center [434, 74] width 151 height 13
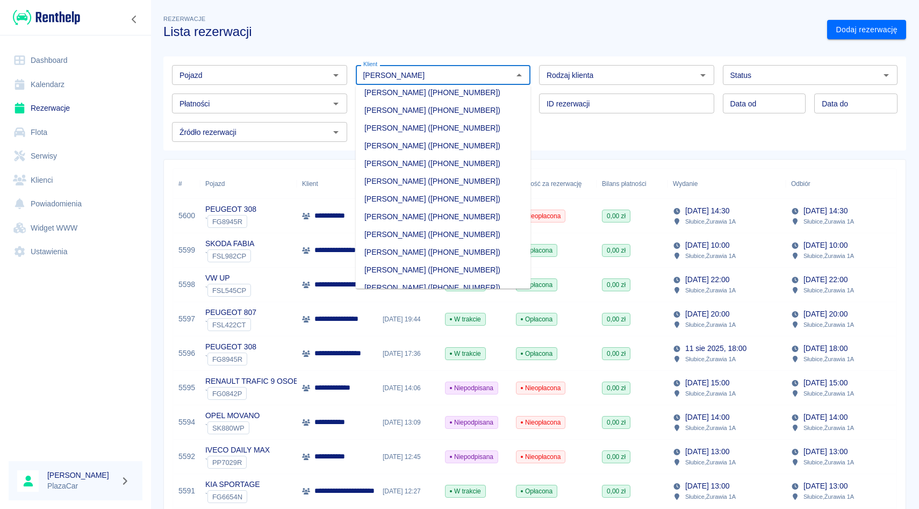
type input "[PERSON_NAME]"
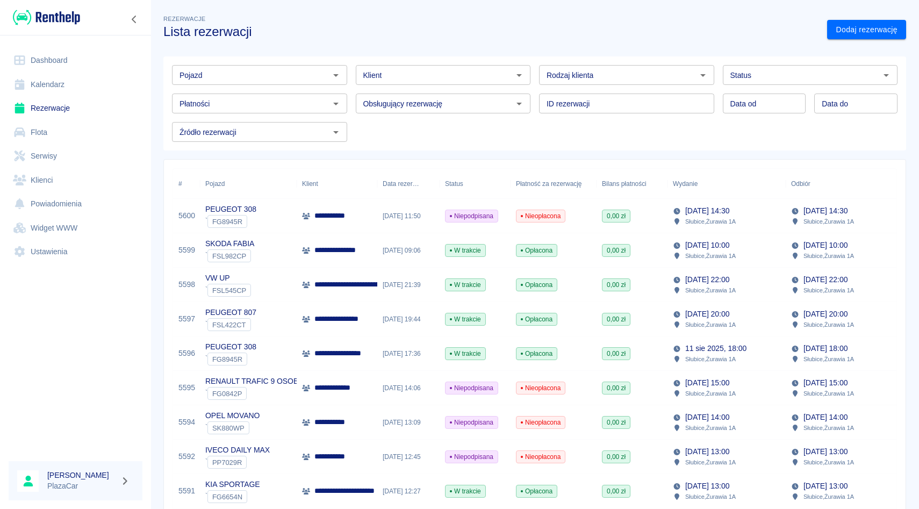
click at [531, 88] on div "ID rezerwacji ID rezerwacji" at bounding box center [623, 99] width 184 height 28
click at [535, 87] on div "ID rezerwacji ID rezerwacji" at bounding box center [623, 99] width 184 height 28
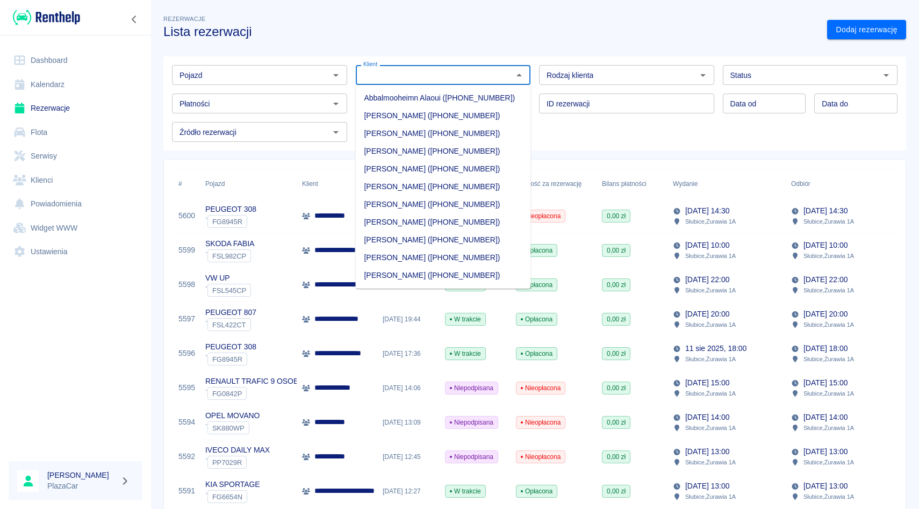
click at [470, 79] on input "Klient" at bounding box center [434, 74] width 151 height 13
click at [553, 137] on div "Pojazd Pojazd Klient Klient Rodzaj klienta Rodzaj klienta Status Status Płatnoś…" at bounding box center [530, 98] width 734 height 85
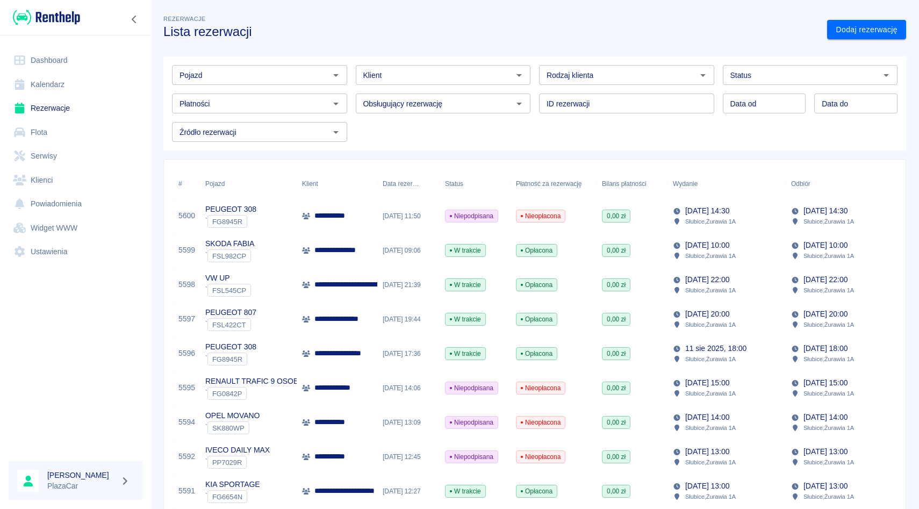
click at [386, 83] on div "Klient" at bounding box center [443, 75] width 175 height 20
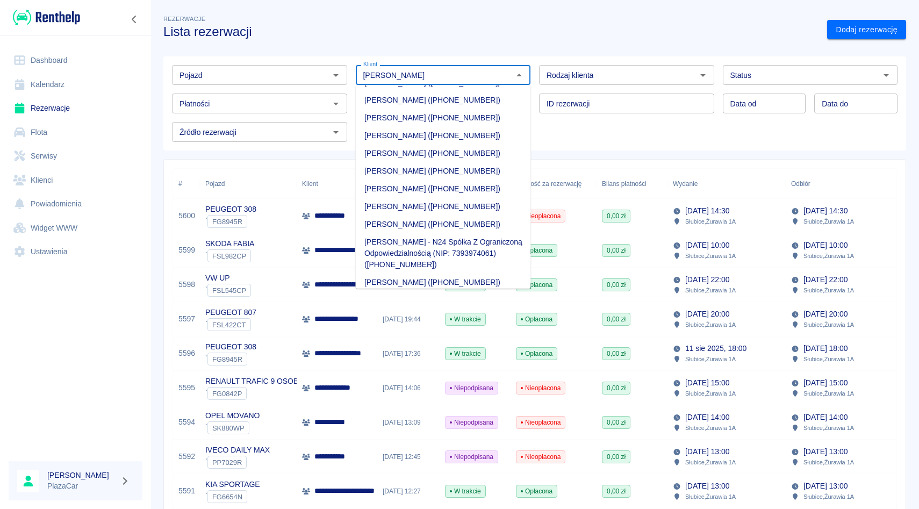
scroll to position [347, 0]
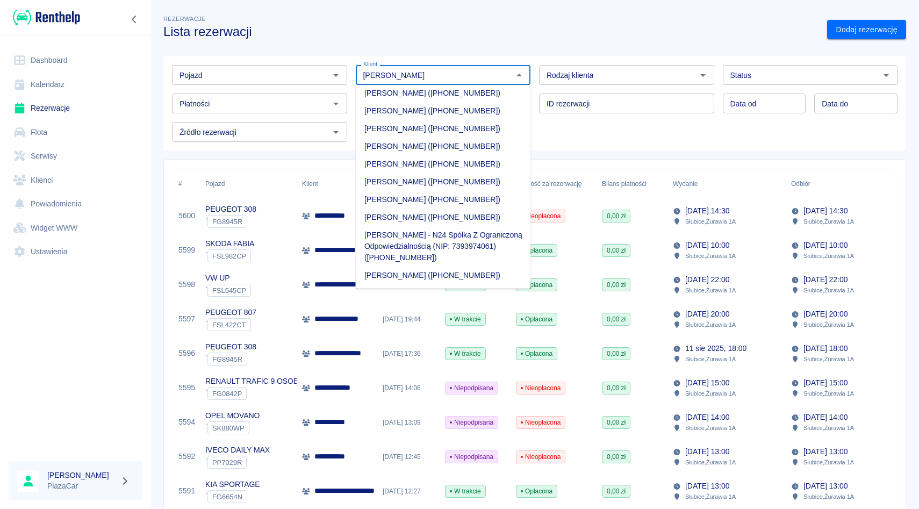
type input "[PERSON_NAME]"
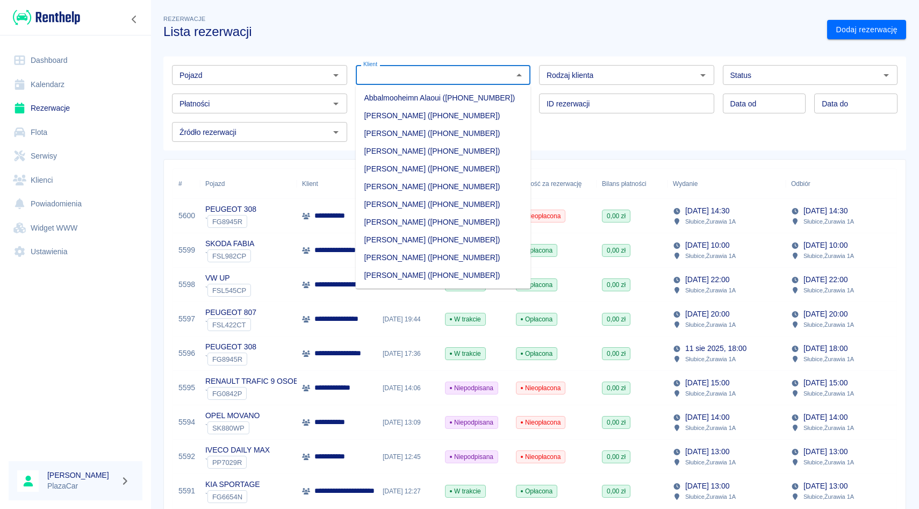
click at [485, 75] on input "Klient" at bounding box center [434, 74] width 151 height 13
click at [534, 92] on div "ID rezerwacji ID rezerwacji" at bounding box center [623, 99] width 184 height 28
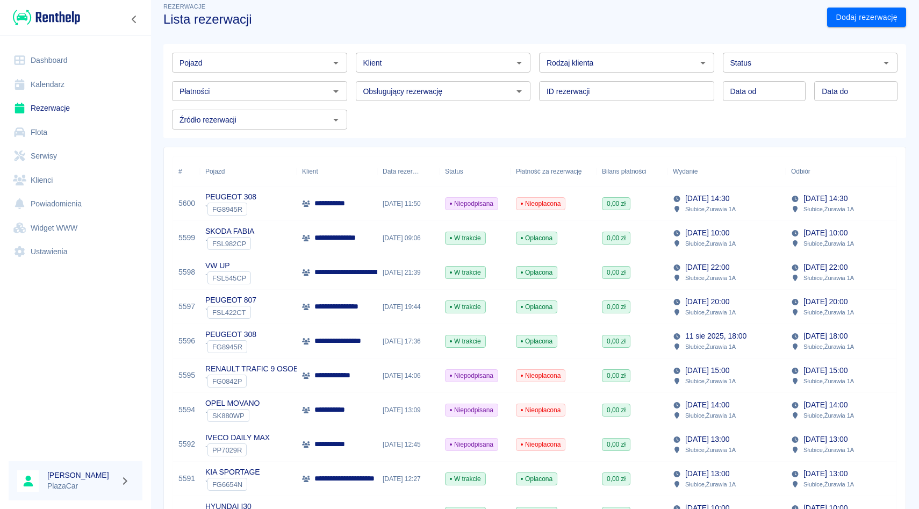
scroll to position [0, 0]
